Goal: Task Accomplishment & Management: Manage account settings

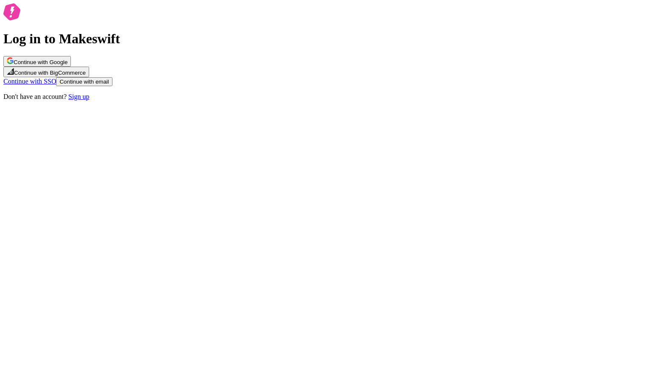
click at [71, 67] on button "Continue with Google" at bounding box center [36, 61] width 67 height 11
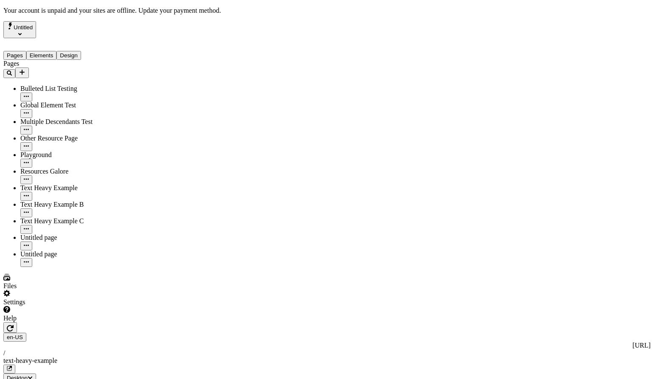
click at [69, 306] on div "Settings" at bounding box center [54, 298] width 102 height 16
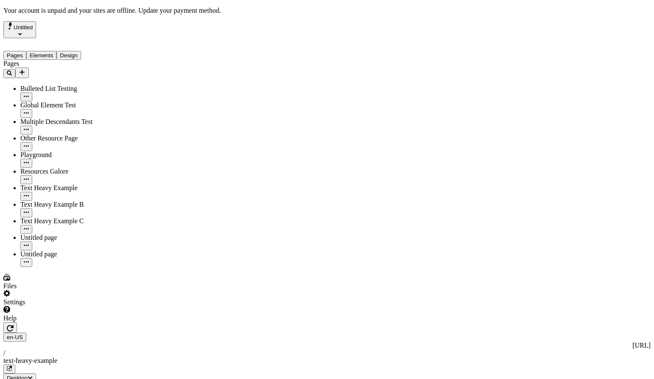
click at [86, 322] on div "Help" at bounding box center [54, 314] width 102 height 16
click at [81, 357] on span "Copy diagnostics" at bounding box center [57, 360] width 47 height 7
click at [50, 256] on div "Pages Bulleted List Testing Global Element Test Multiple Descendants Test Other…" at bounding box center [54, 163] width 102 height 207
click at [33, 29] on span "Untitled" at bounding box center [23, 27] width 19 height 6
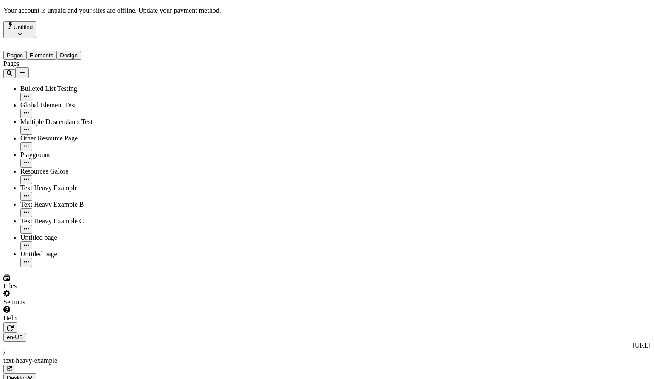
drag, startPoint x: 66, startPoint y: 207, endPoint x: 64, endPoint y: 197, distance: 9.5
click at [64, 255] on div "Pages Bulleted List Testing Global Element Test Multiple Descendants Test Other…" at bounding box center [54, 163] width 102 height 207
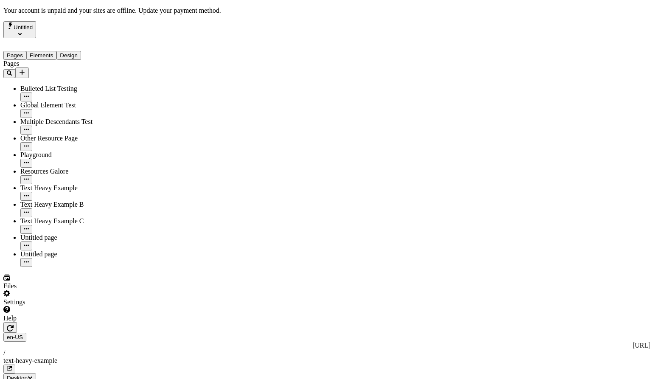
click at [64, 306] on div "Settings" at bounding box center [54, 298] width 102 height 16
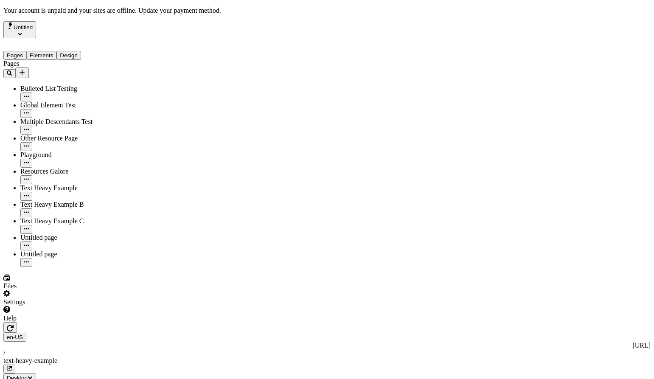
click at [87, 306] on div "Settings" at bounding box center [54, 298] width 102 height 16
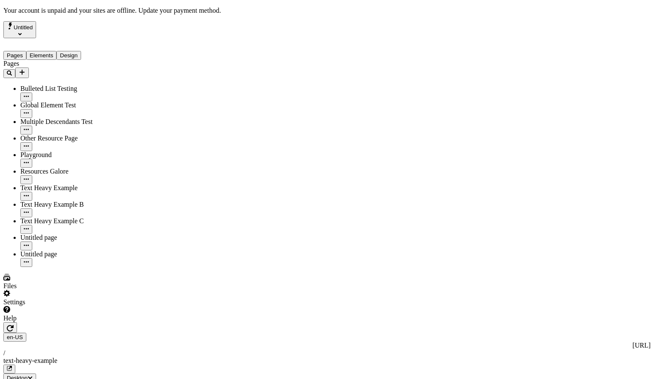
click at [87, 306] on div "Settings" at bounding box center [54, 298] width 102 height 16
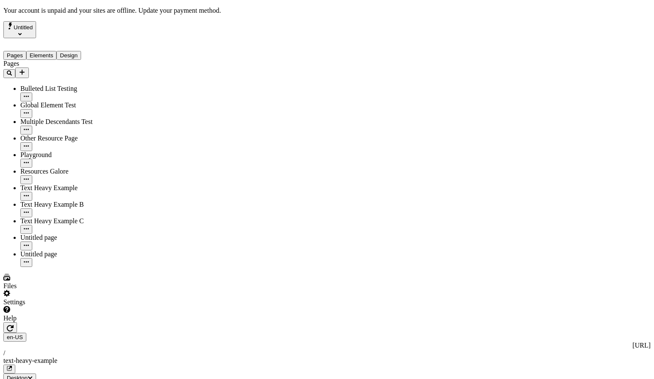
click at [86, 306] on div "Settings" at bounding box center [54, 298] width 102 height 16
